Goal: Task Accomplishment & Management: Manage account settings

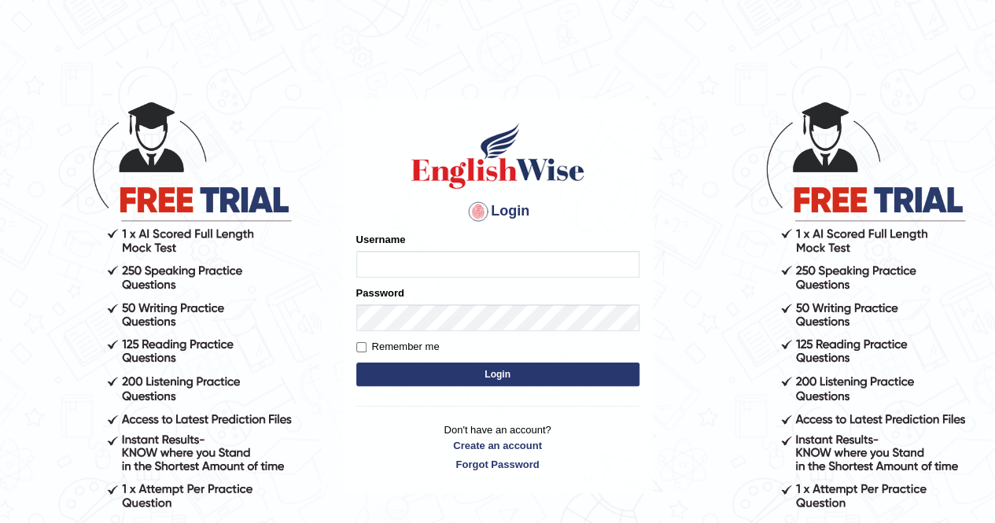
type input "Ramesh2023"
